Goal: Information Seeking & Learning: Learn about a topic

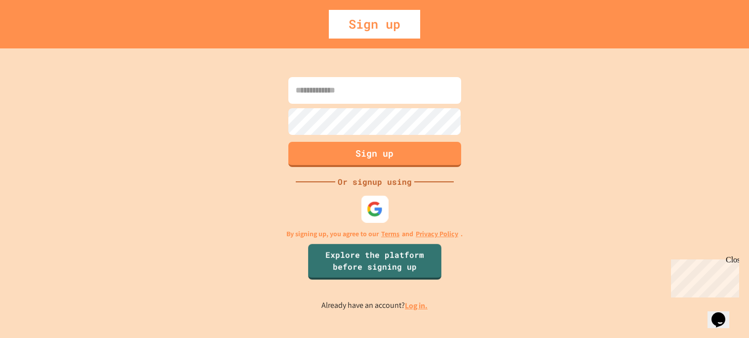
click at [373, 198] on div at bounding box center [374, 208] width 27 height 27
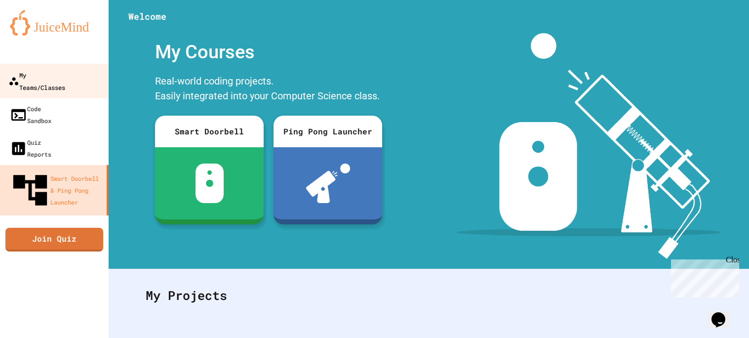
click at [39, 67] on link "My Teams/Classes" at bounding box center [55, 81] width 112 height 35
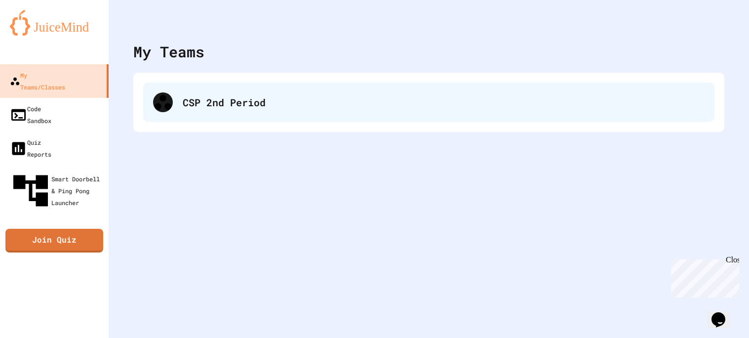
click at [240, 111] on div "CSP 2nd Period" at bounding box center [428, 102] width 571 height 40
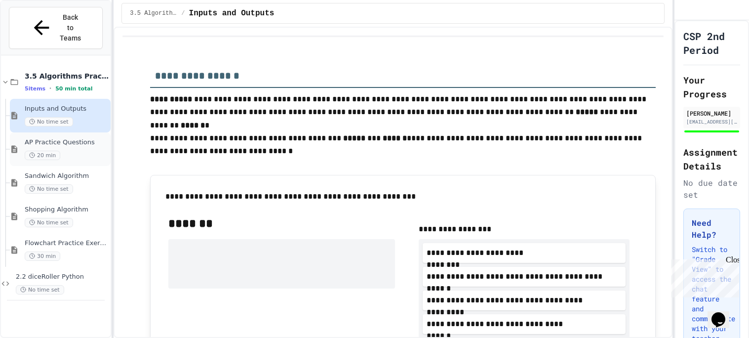
click at [83, 138] on span "AP Practice Questions" at bounding box center [67, 142] width 84 height 8
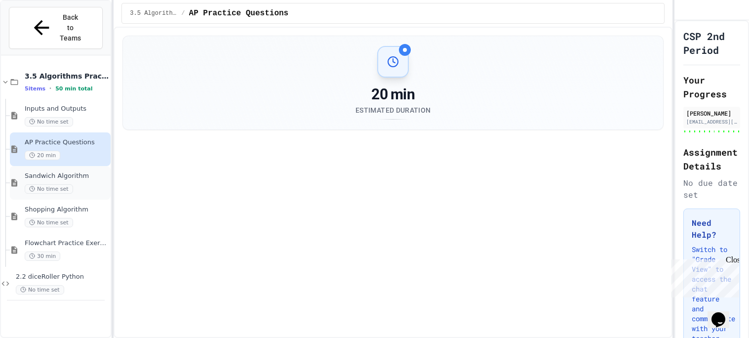
click at [75, 172] on span "Sandwich Algorithm" at bounding box center [67, 176] width 84 height 8
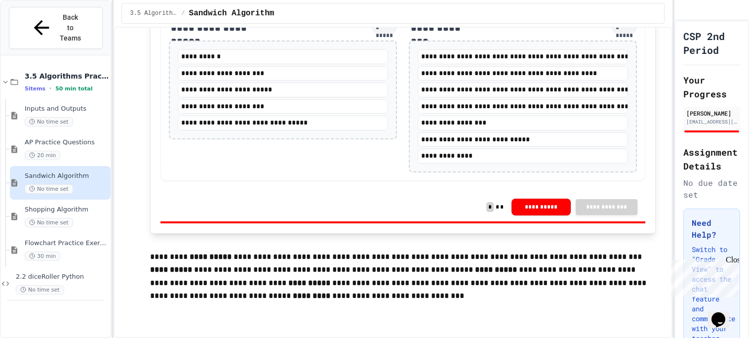
scroll to position [194, 0]
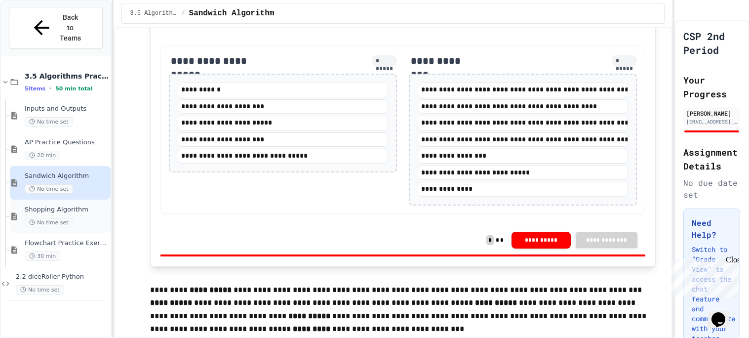
click at [81, 218] on div "No time set" at bounding box center [67, 222] width 84 height 9
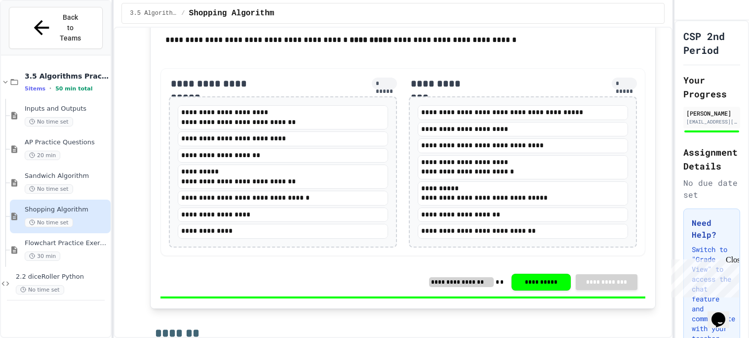
scroll to position [205, 0]
